Goal: Transaction & Acquisition: Purchase product/service

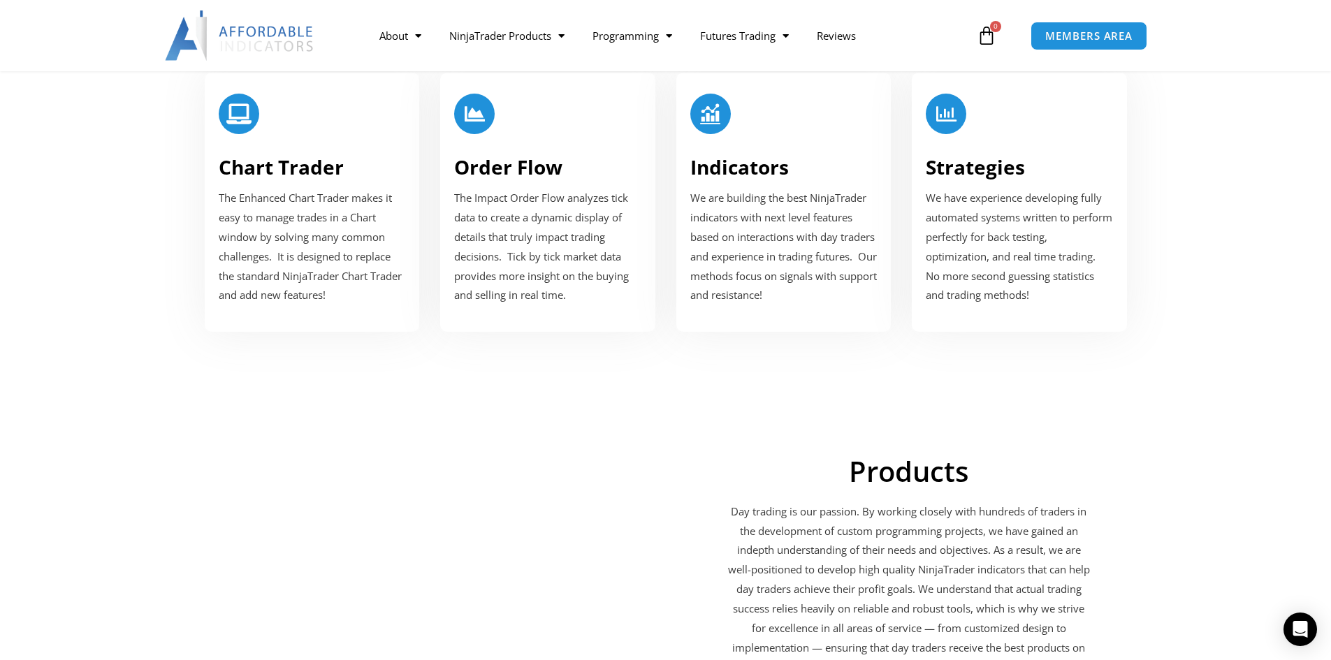
scroll to position [1677, 0]
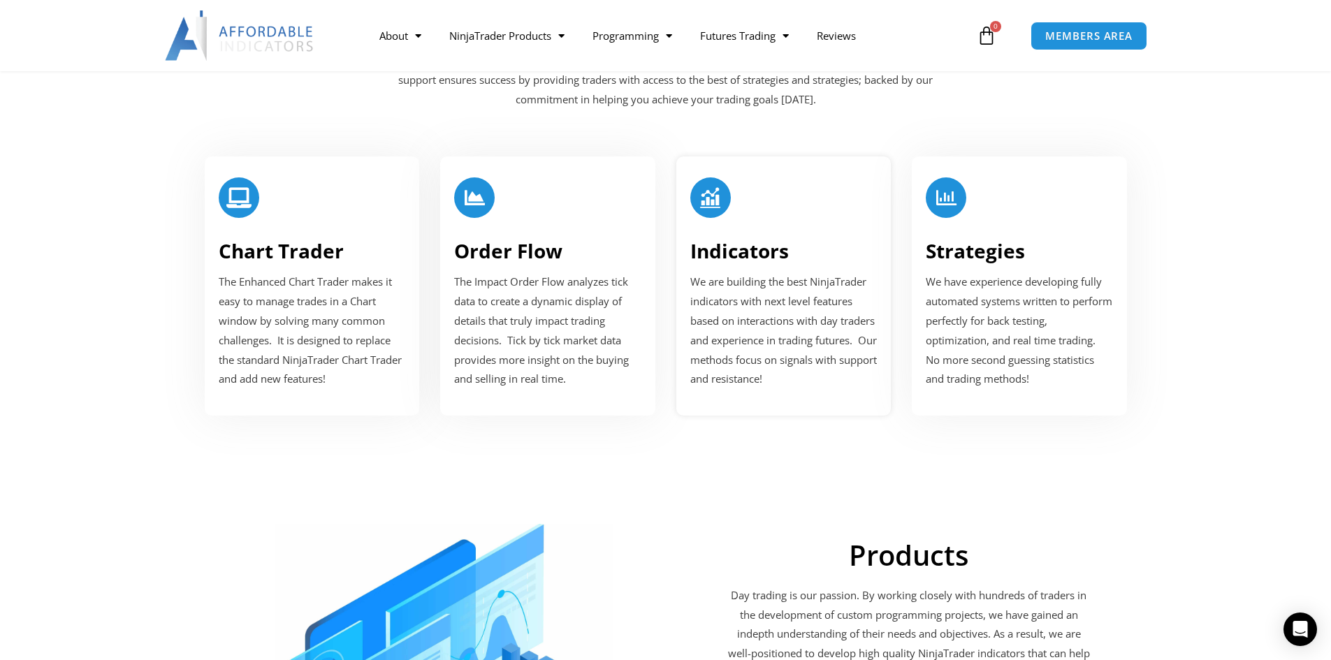
click at [780, 231] on div "Indicators We are building the best NinjaTrader indicators with next level feat…" at bounding box center [783, 286] width 215 height 259
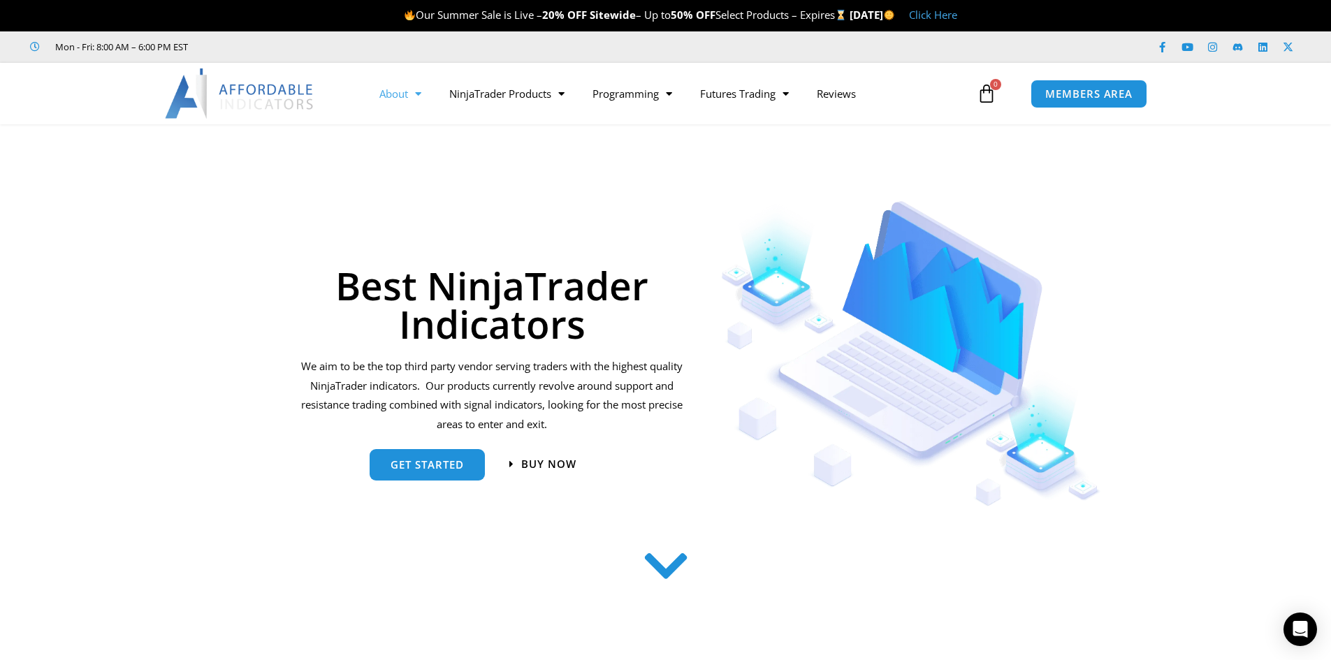
click at [416, 89] on span "Menu" at bounding box center [414, 94] width 13 height 24
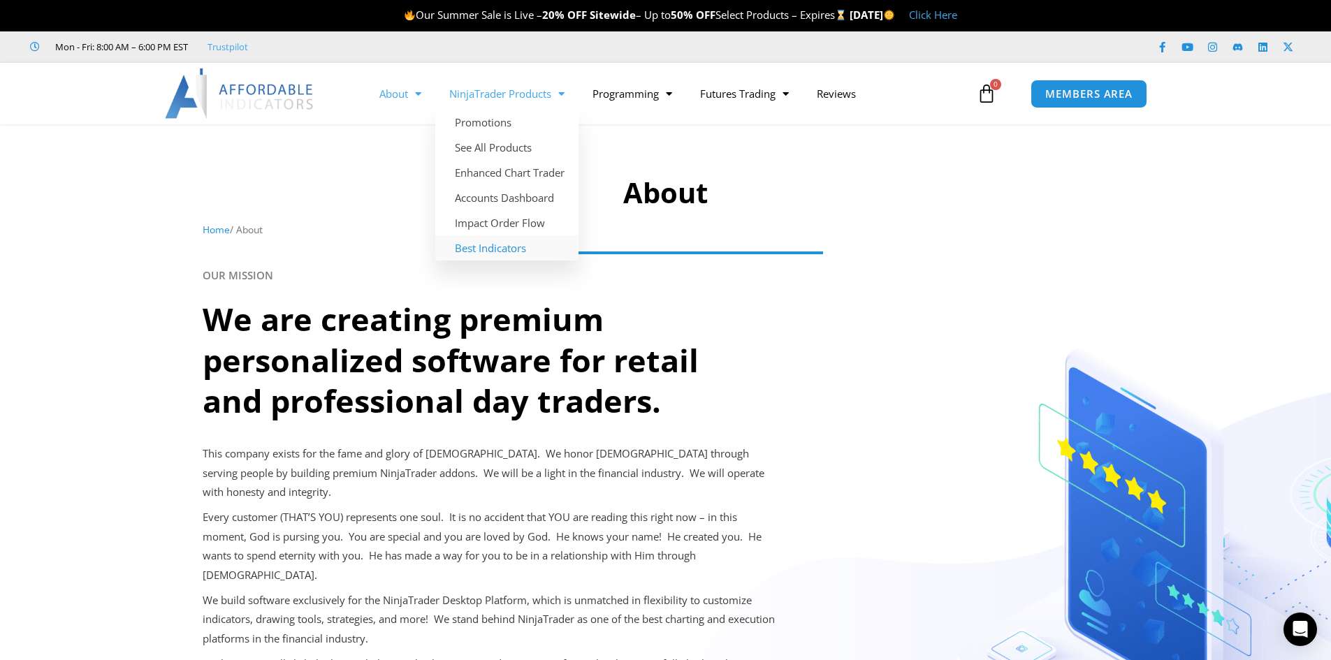
click at [491, 250] on link "Best Indicators" at bounding box center [506, 247] width 143 height 25
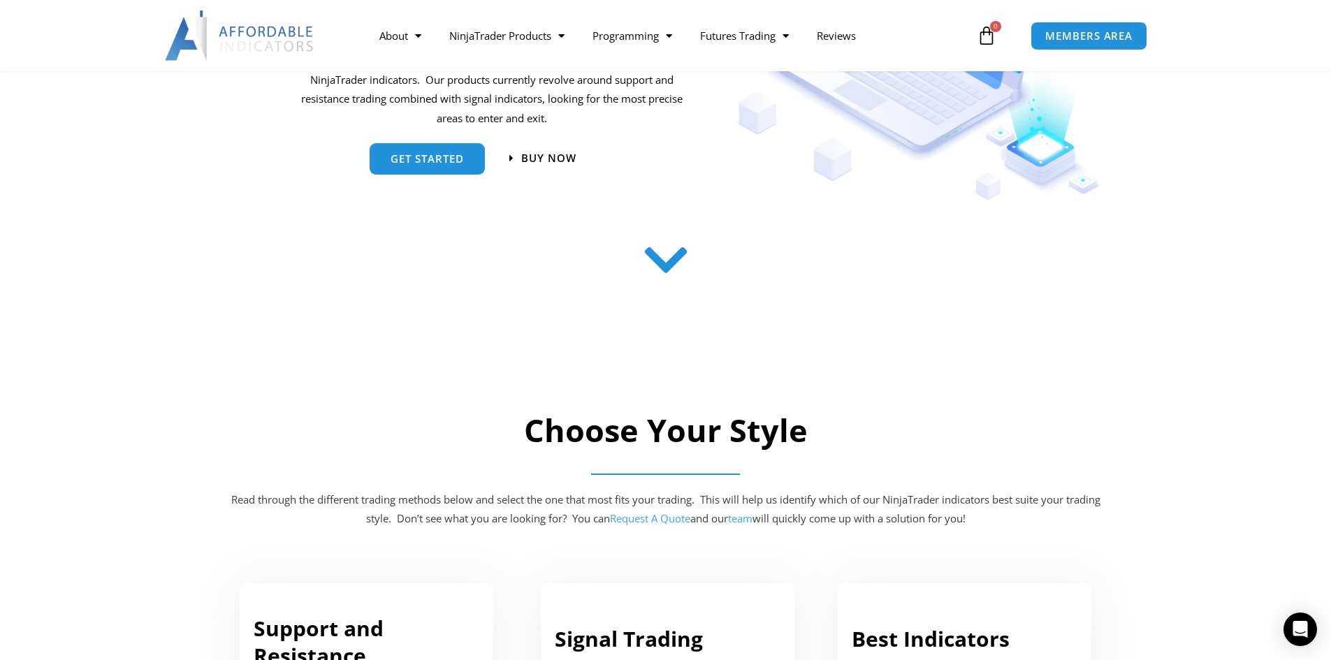
scroll to position [349, 0]
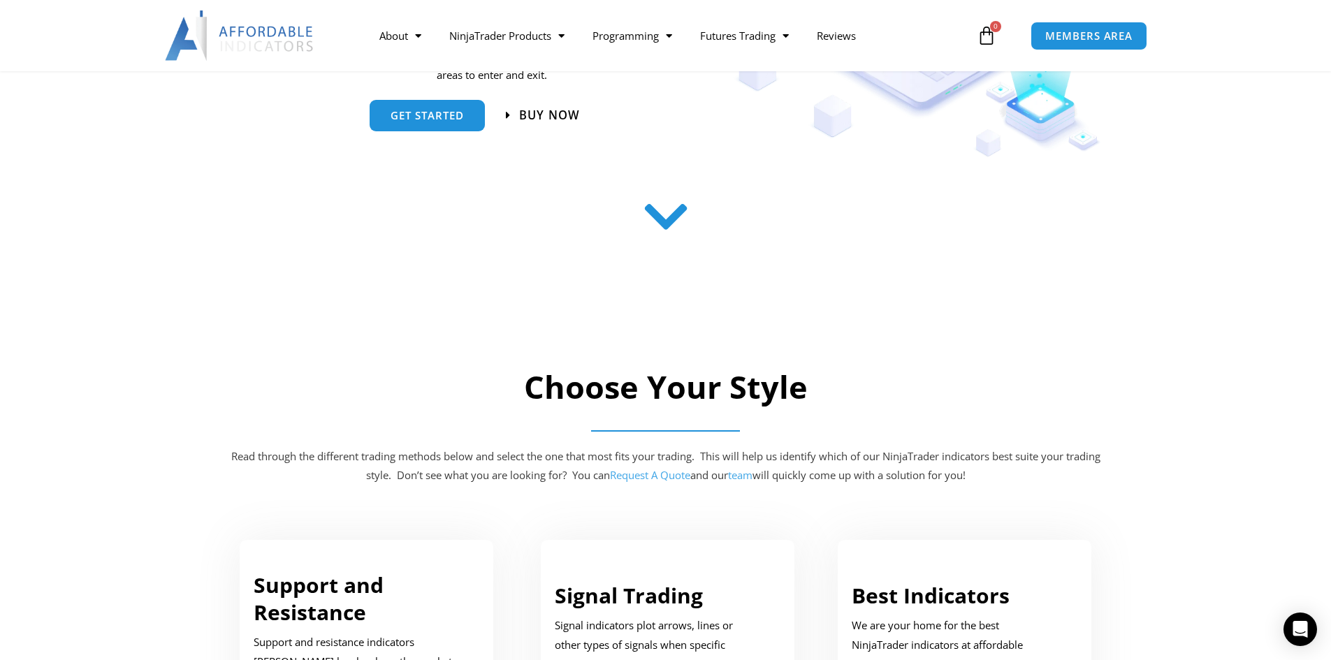
click at [548, 109] on span "Buy now" at bounding box center [549, 115] width 61 height 12
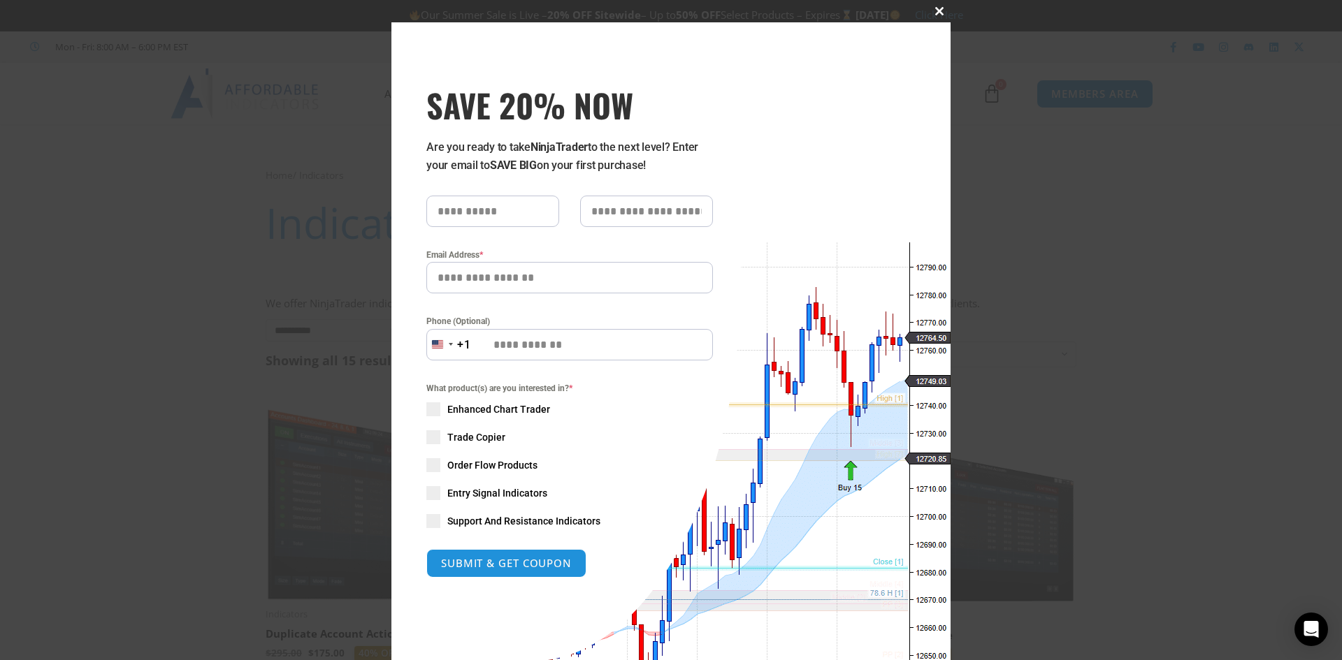
click at [934, 12] on span at bounding box center [939, 11] width 22 height 8
